Goal: Transaction & Acquisition: Purchase product/service

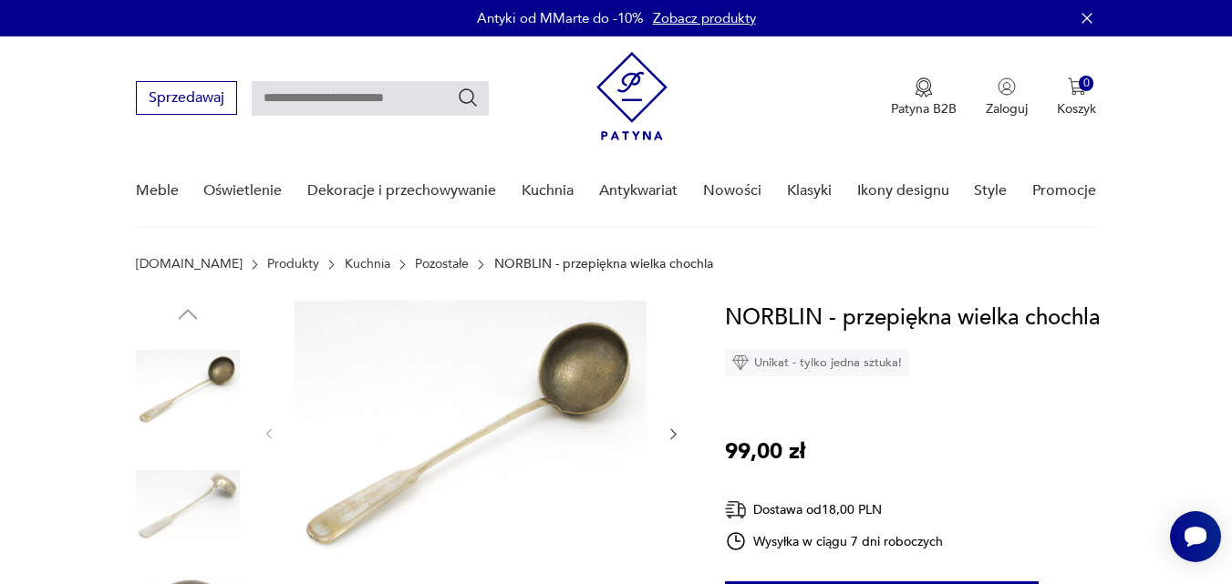
click at [205, 490] on img at bounding box center [188, 506] width 104 height 104
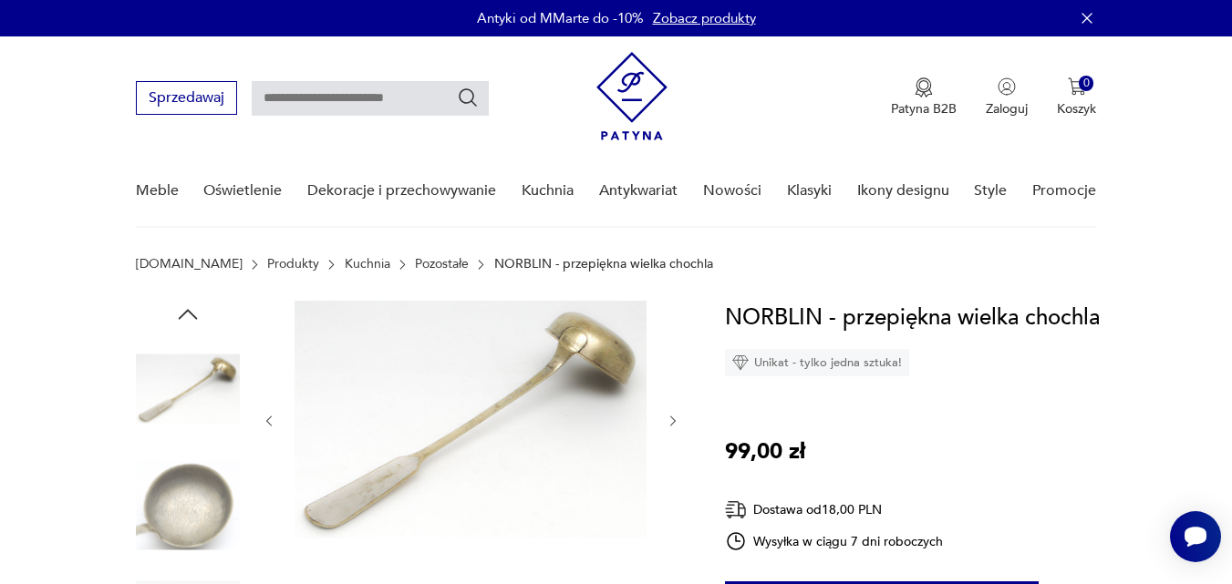
click at [205, 512] on img at bounding box center [188, 506] width 104 height 104
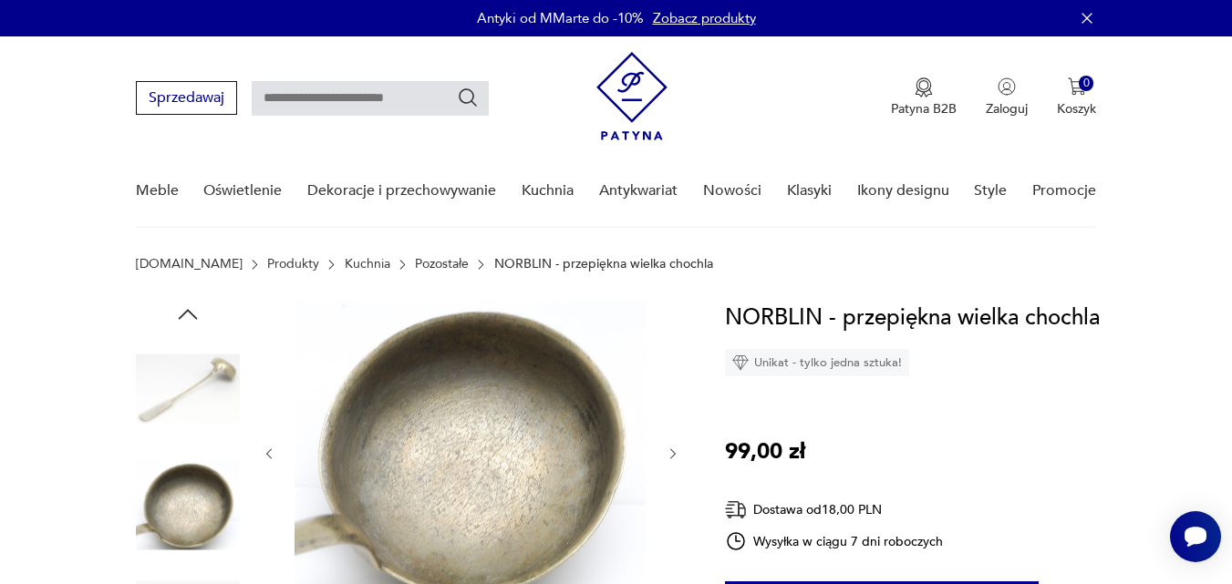
click at [196, 395] on img at bounding box center [188, 389] width 104 height 104
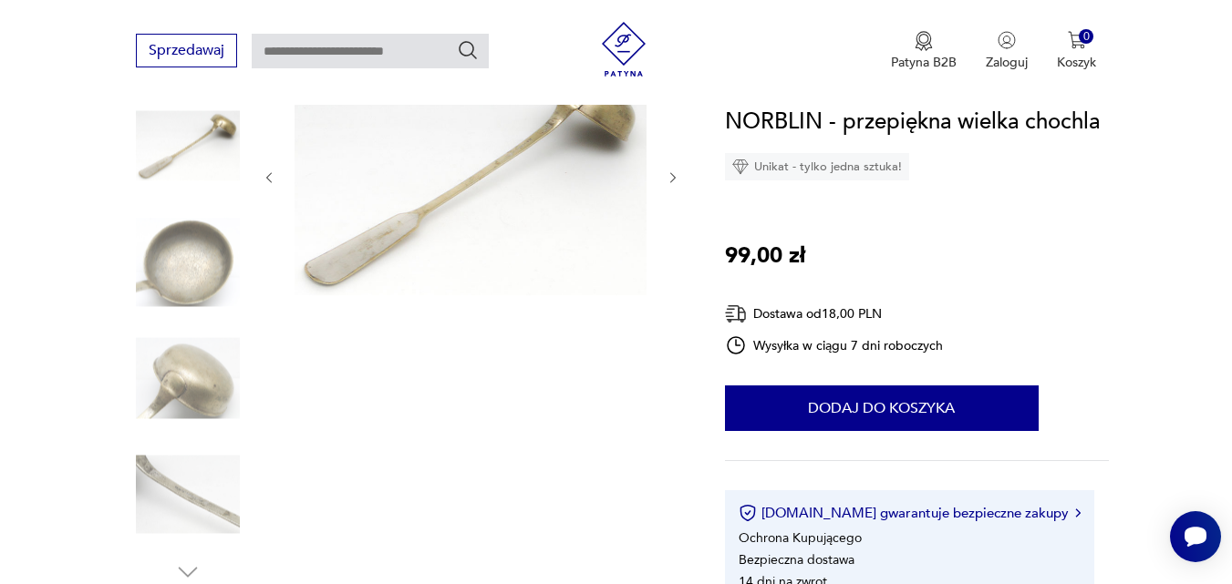
scroll to position [268, 0]
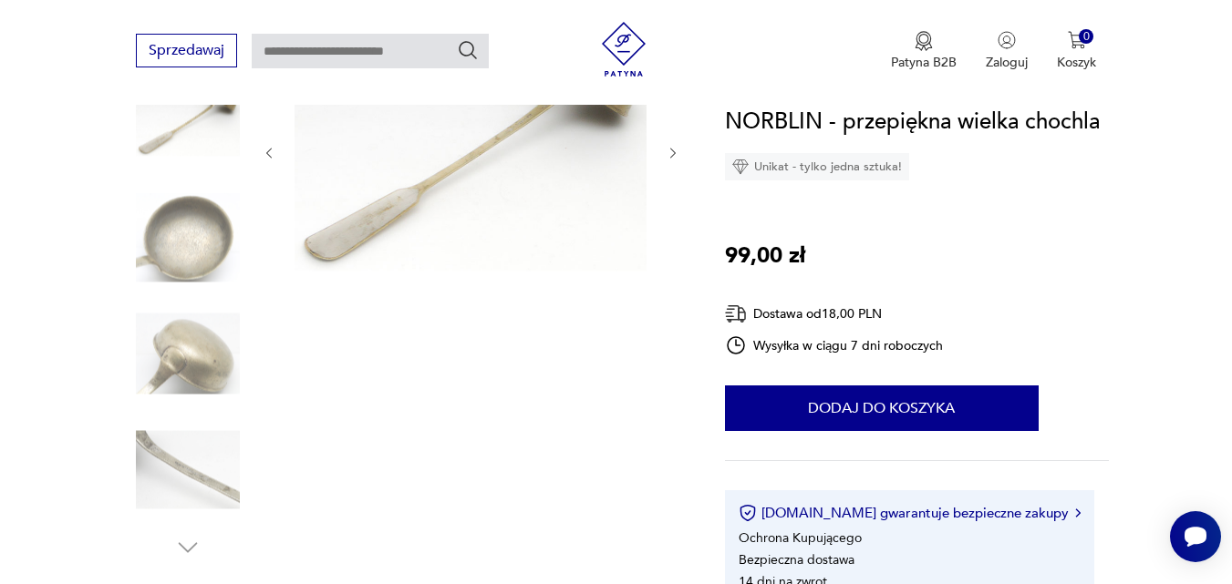
click at [199, 356] on img at bounding box center [188, 354] width 104 height 104
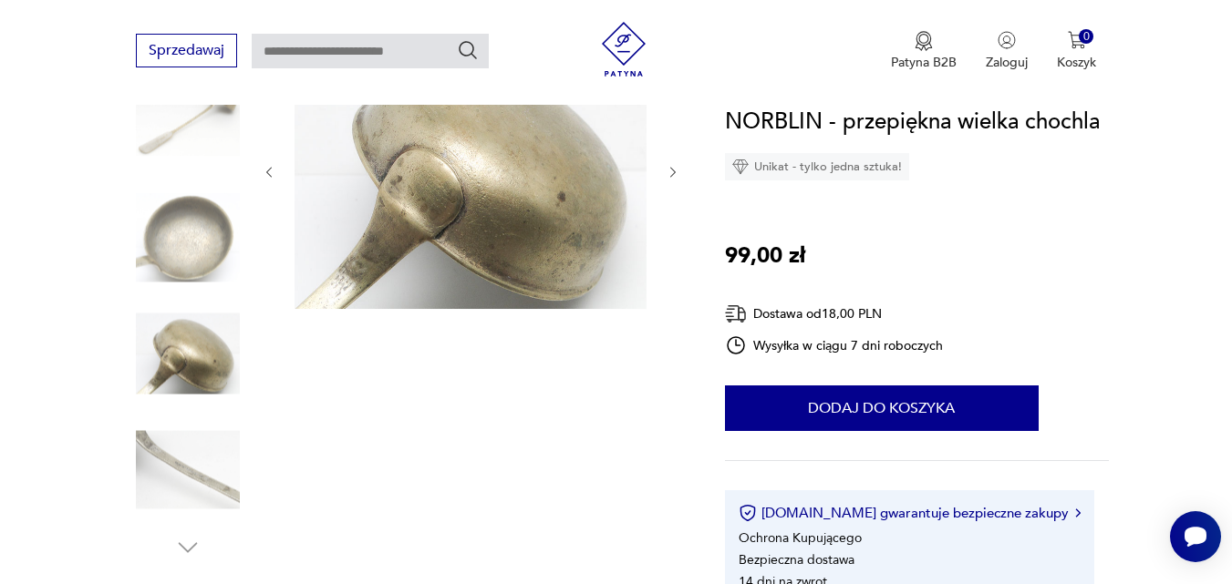
click at [178, 452] on img at bounding box center [188, 471] width 104 height 104
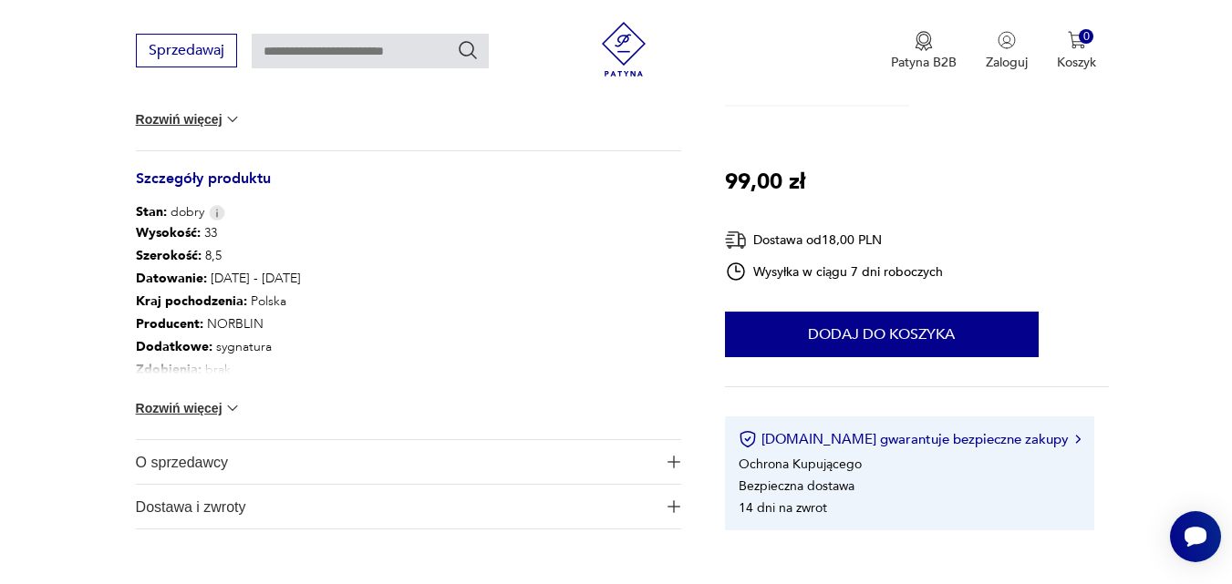
scroll to position [949, 0]
